Goal: Information Seeking & Learning: Learn about a topic

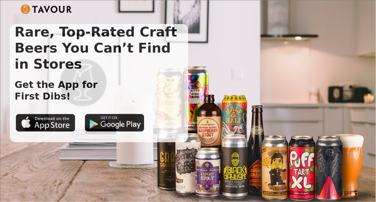
click at [30, 45] on h1 "Rare, Top-Rated Craft Beers You Can’t Find in Stores" at bounding box center [93, 48] width 167 height 48
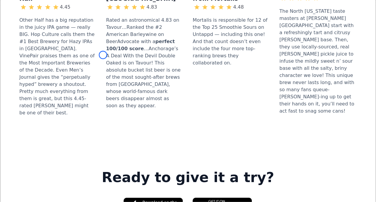
scroll to position [764, 0]
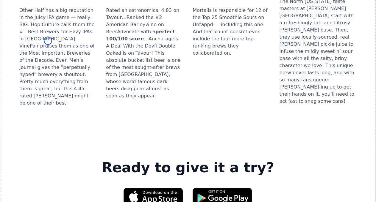
scroll to position [898, 0]
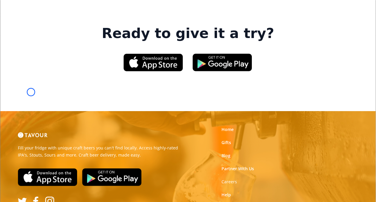
click at [31, 168] on img at bounding box center [48, 177] width 60 height 18
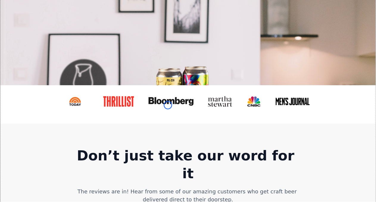
click at [168, 105] on link at bounding box center [173, 102] width 59 height 18
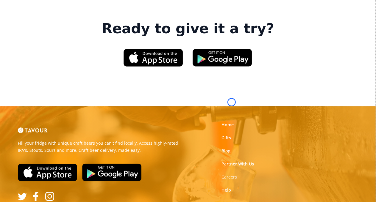
click at [232, 174] on strong "Careers" at bounding box center [228, 177] width 15 height 6
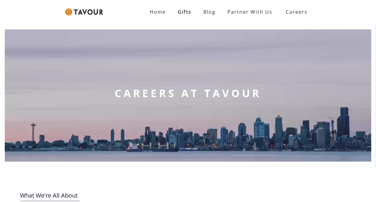
click at [232, 102] on h1 "CAREERS AT TAVOUR" at bounding box center [188, 100] width 147 height 29
click at [33, 56] on video at bounding box center [188, 96] width 366 height 132
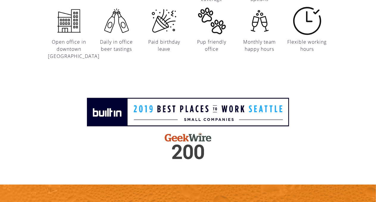
scroll to position [724, 0]
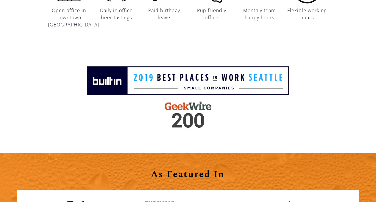
click at [33, 56] on div at bounding box center [188, 95] width 376 height 117
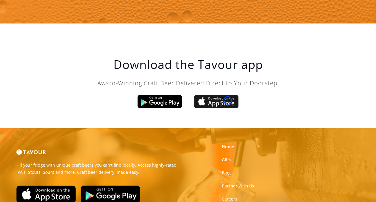
click at [228, 101] on img at bounding box center [216, 101] width 45 height 13
